Goal: Obtain resource: Download file/media

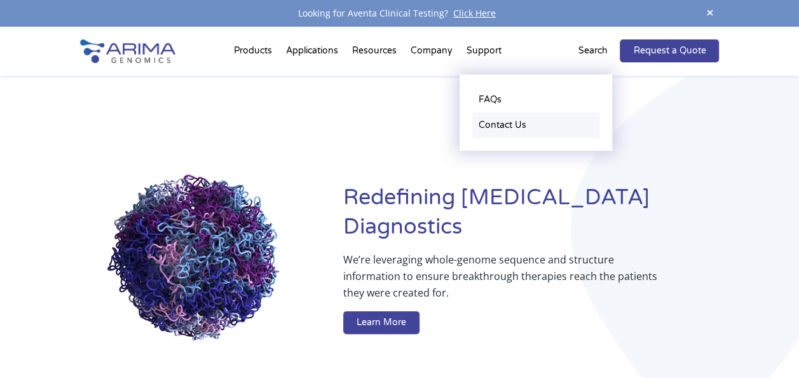
click at [496, 135] on link "Contact Us" at bounding box center [535, 125] width 127 height 25
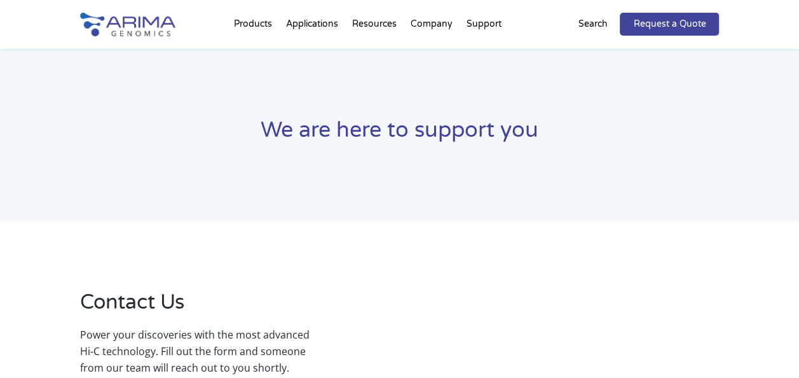
select select "Other/Non-US"
select select "[GEOGRAPHIC_DATA]"
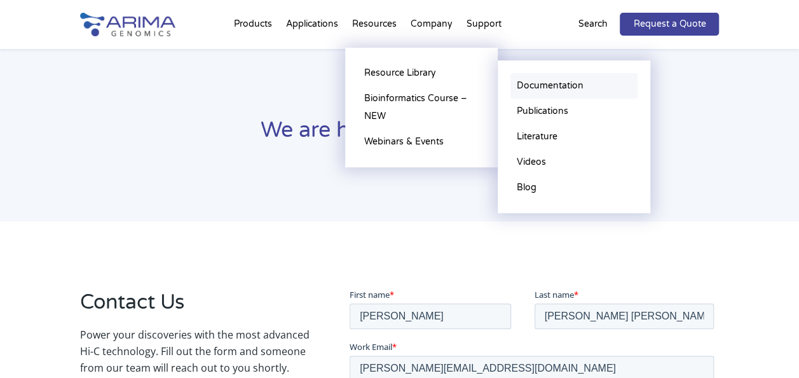
click at [543, 88] on link "Documentation" at bounding box center [573, 85] width 127 height 25
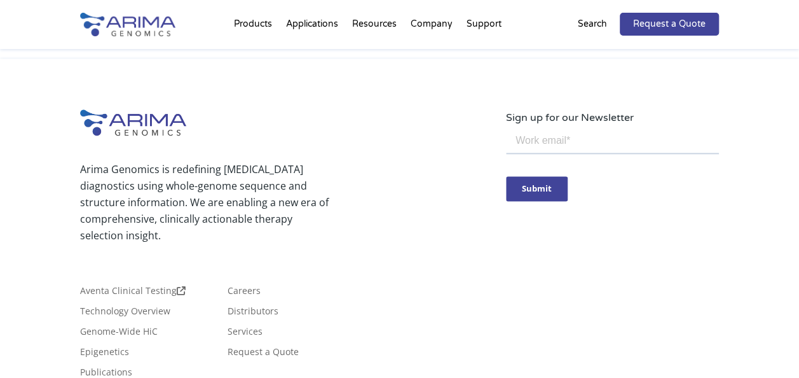
scroll to position [164, 0]
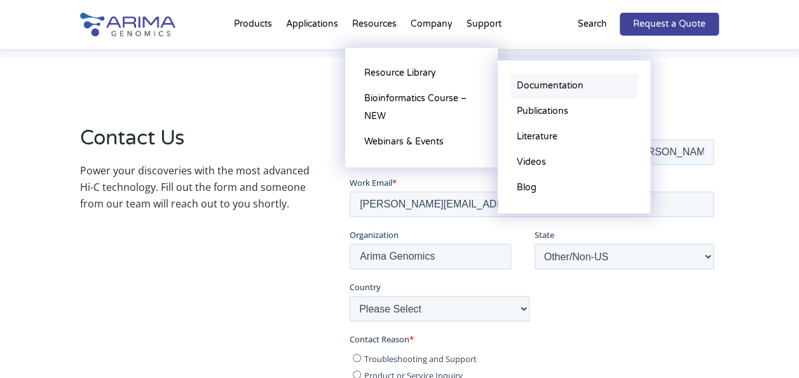
click at [537, 88] on link "Documentation" at bounding box center [573, 85] width 127 height 25
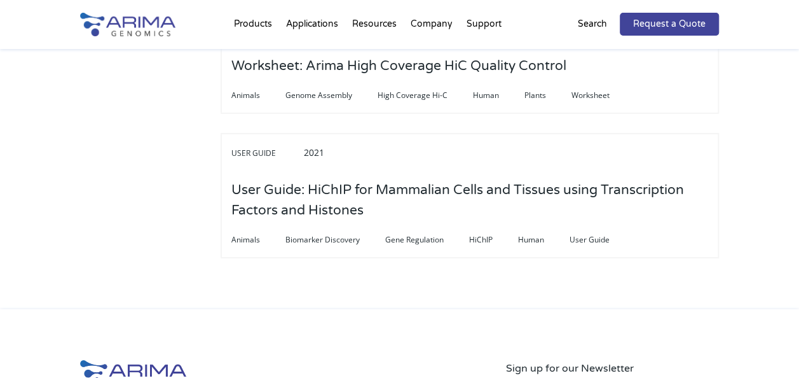
scroll to position [4437, 0]
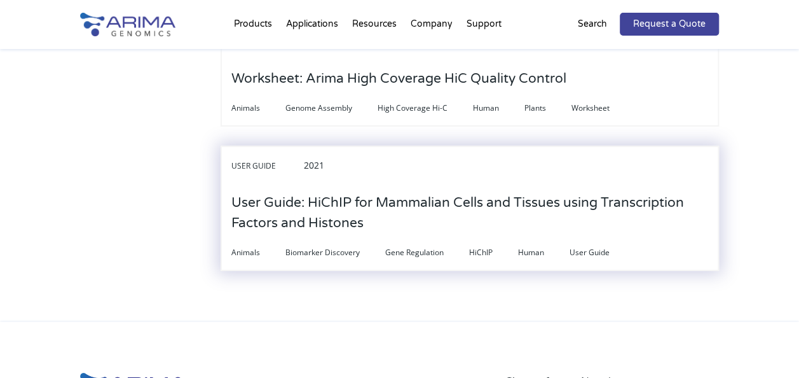
click at [502, 202] on h3 "User Guide: HiChIP for Mammalian Cells and Tissues using Transcription Factors …" at bounding box center [469, 213] width 477 height 60
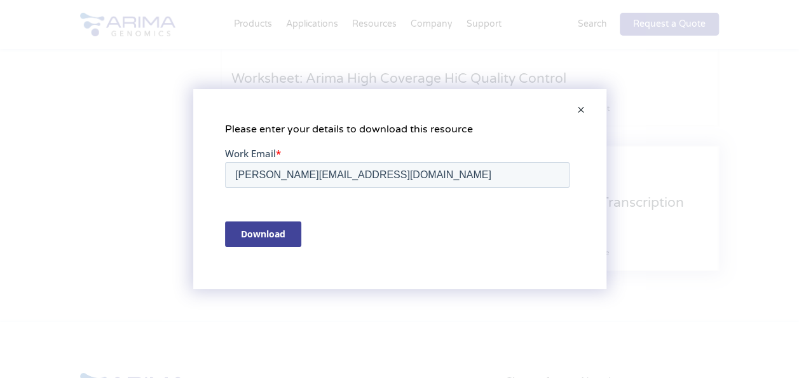
scroll to position [0, 0]
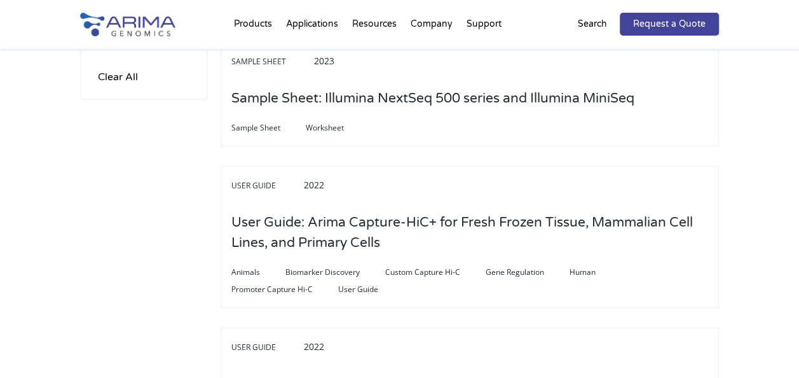
scroll to position [694, 0]
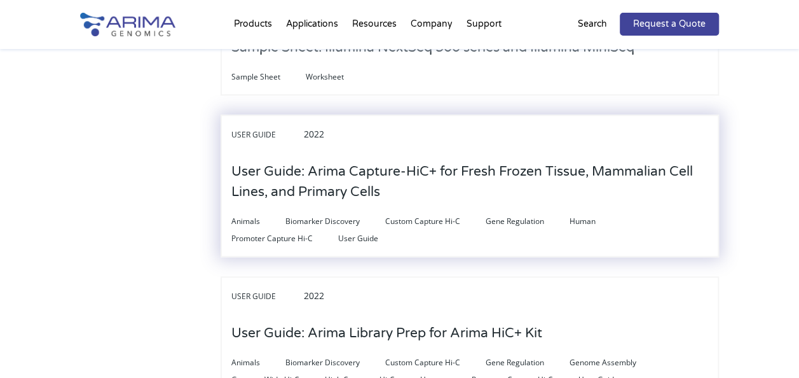
click at [488, 203] on h3 "User Guide: Arima Capture-HiC+ for Fresh Frozen Tissue, Mammalian Cell Lines, a…" at bounding box center [469, 182] width 477 height 60
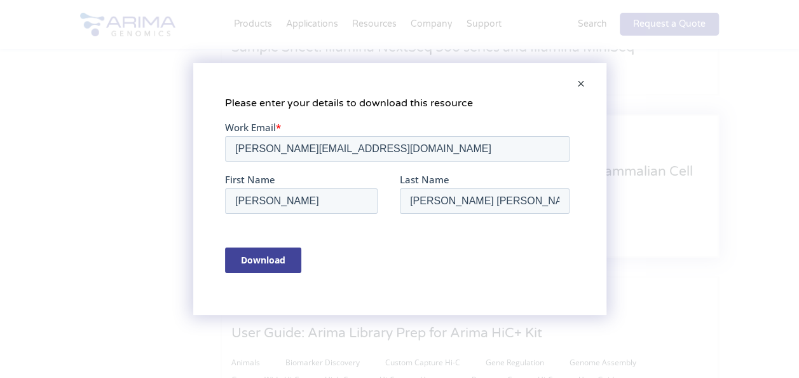
scroll to position [0, 0]
click at [259, 261] on input "Download" at bounding box center [262, 259] width 76 height 25
